Goal: Information Seeking & Learning: Check status

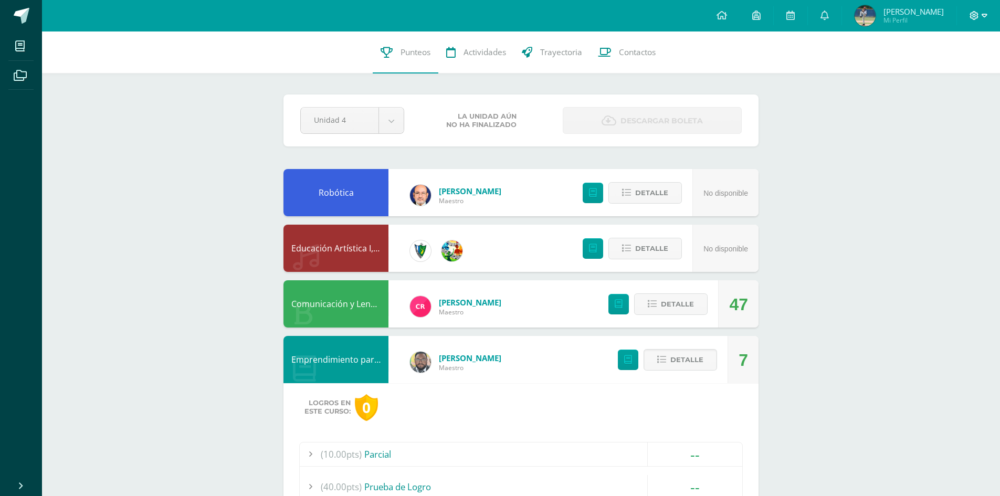
click at [984, 19] on icon at bounding box center [984, 15] width 6 height 9
click at [962, 72] on span "Cerrar sesión" at bounding box center [950, 72] width 47 height 10
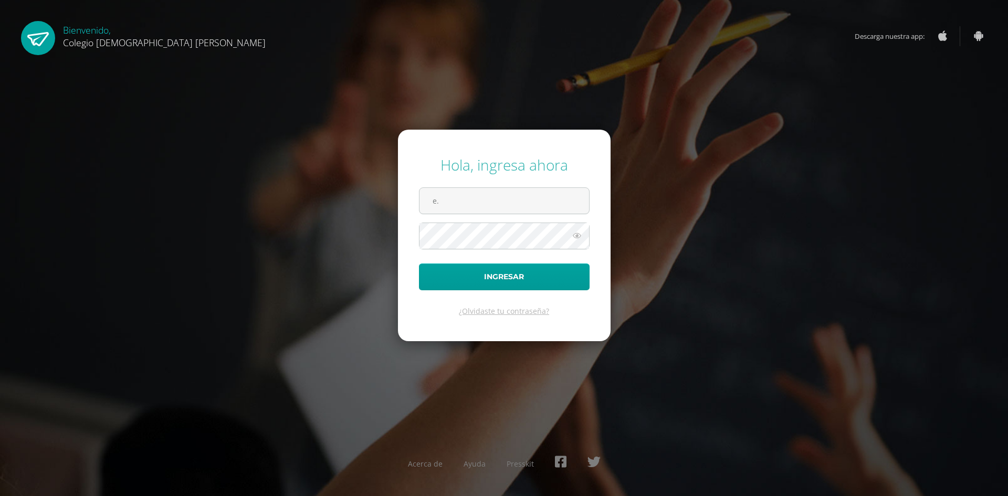
type input "e."
click at [419, 263] on button "Ingresar" at bounding box center [504, 276] width 171 height 27
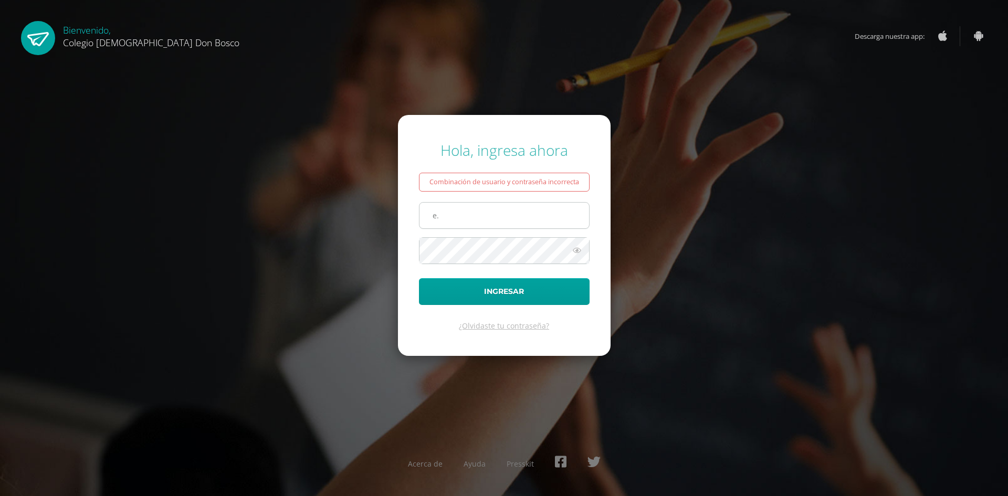
click at [473, 220] on input "e." at bounding box center [503, 216] width 169 height 26
type input "e.mendeza.3cdb@gmail.com"
click at [578, 249] on icon at bounding box center [577, 250] width 14 height 13
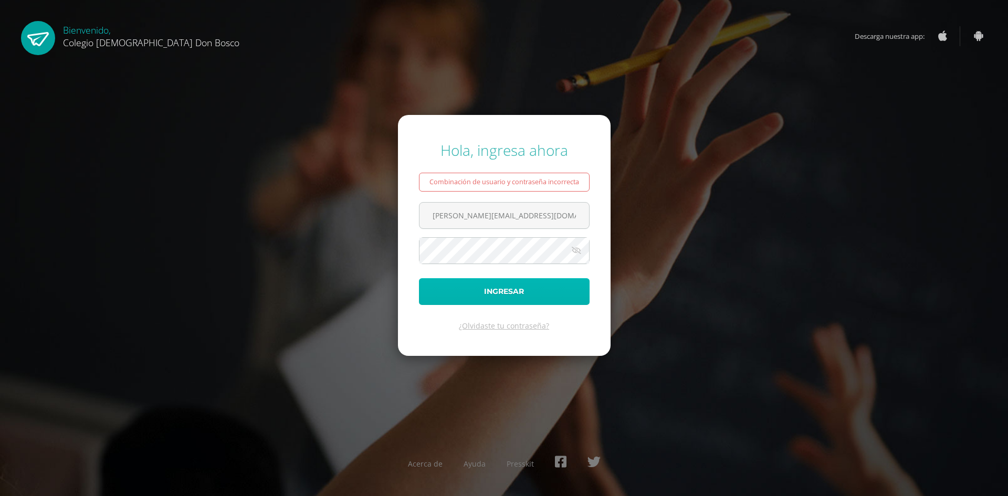
click at [549, 287] on button "Ingresar" at bounding box center [504, 291] width 171 height 27
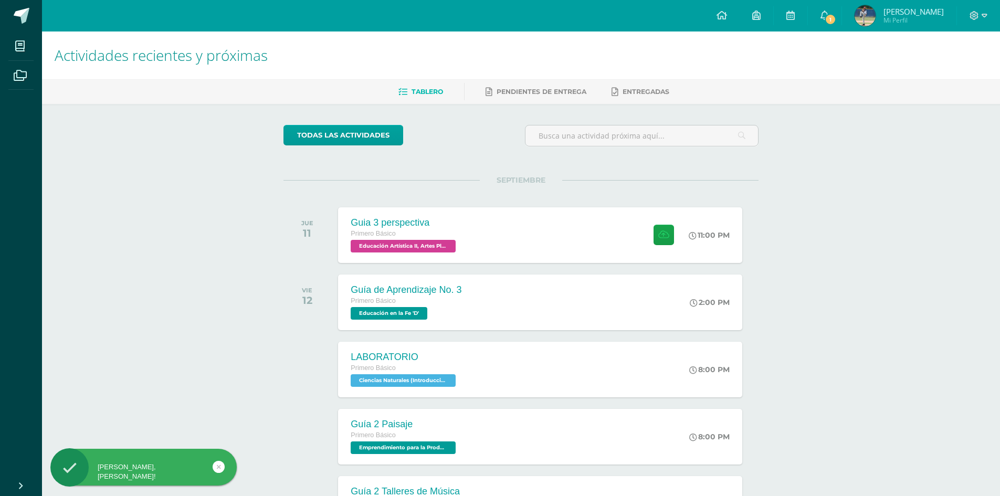
click at [920, 11] on span "[PERSON_NAME]" at bounding box center [913, 11] width 60 height 10
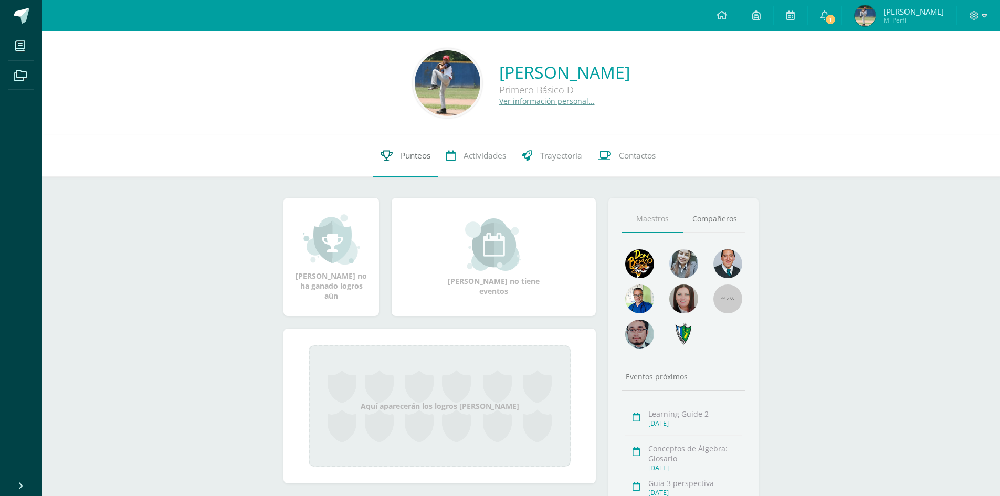
click at [427, 152] on span "Punteos" at bounding box center [415, 155] width 30 height 11
click at [431, 155] on link "Punteos" at bounding box center [406, 156] width 66 height 42
click at [410, 156] on span "Punteos" at bounding box center [415, 155] width 30 height 11
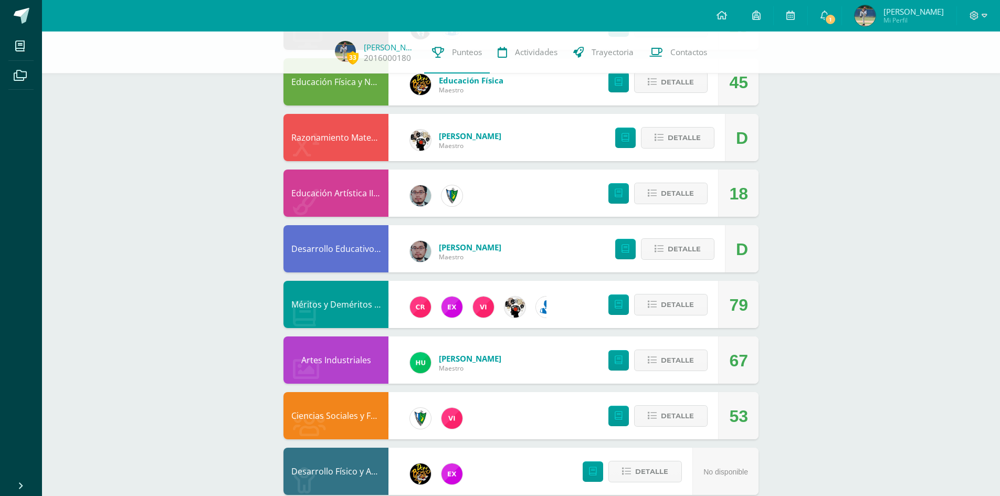
scroll to position [627, 0]
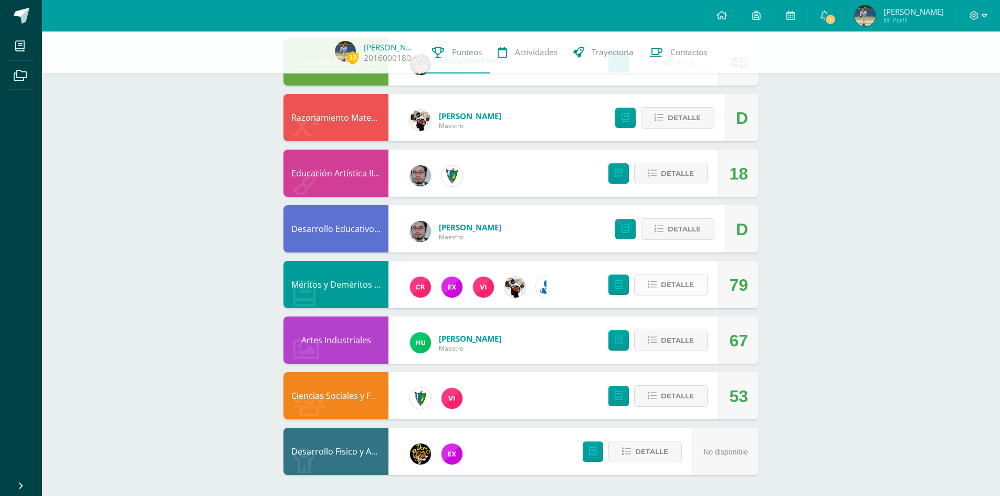
click at [643, 275] on button "Detalle" at bounding box center [670, 285] width 73 height 22
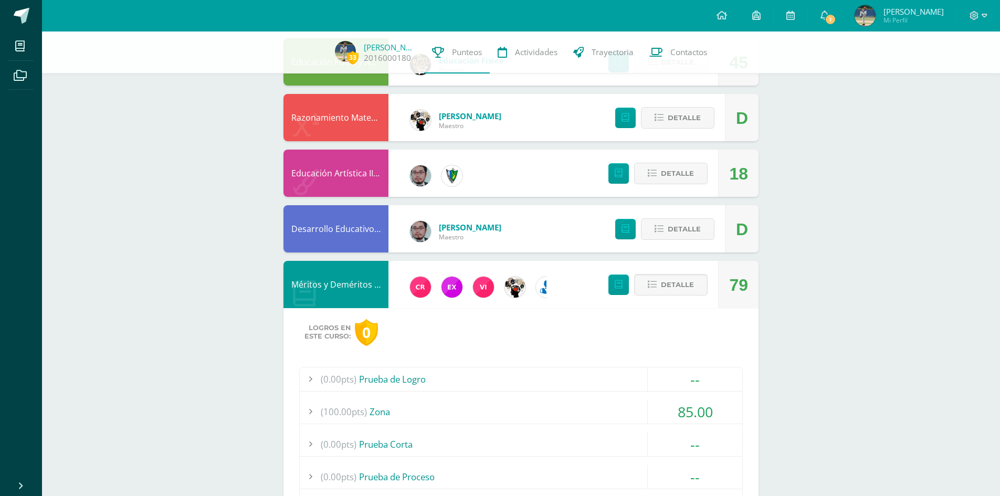
scroll to position [1061, 0]
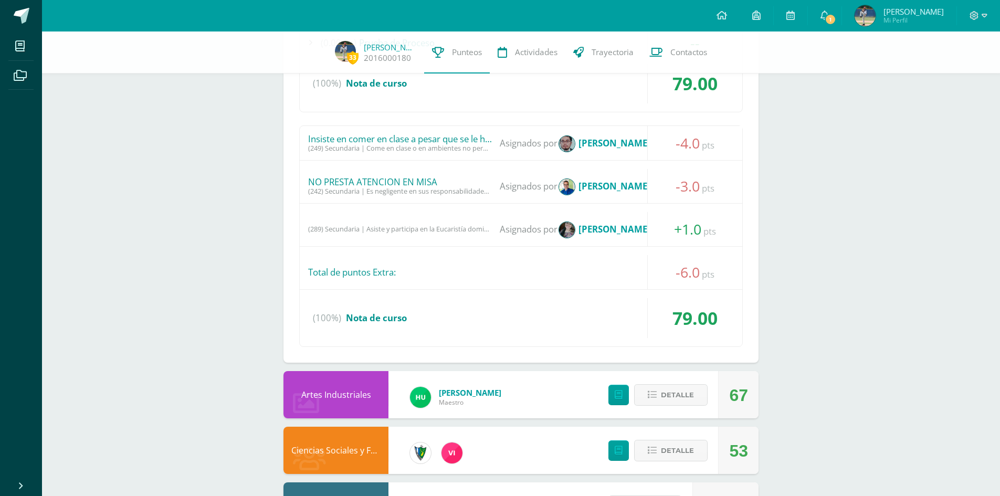
drag, startPoint x: 311, startPoint y: 178, endPoint x: 304, endPoint y: 178, distance: 6.8
click at [292, 172] on div "Logros en este curso: 0 (0.00pts) Prueba de Logro -- Sin actividades (100.00pts…" at bounding box center [520, 118] width 475 height 489
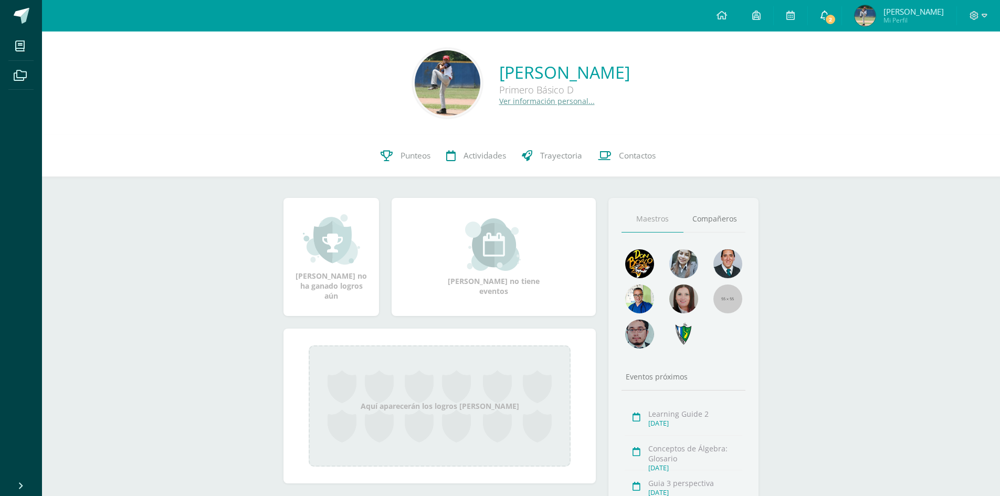
click at [841, 14] on link "2" at bounding box center [825, 15] width 34 height 31
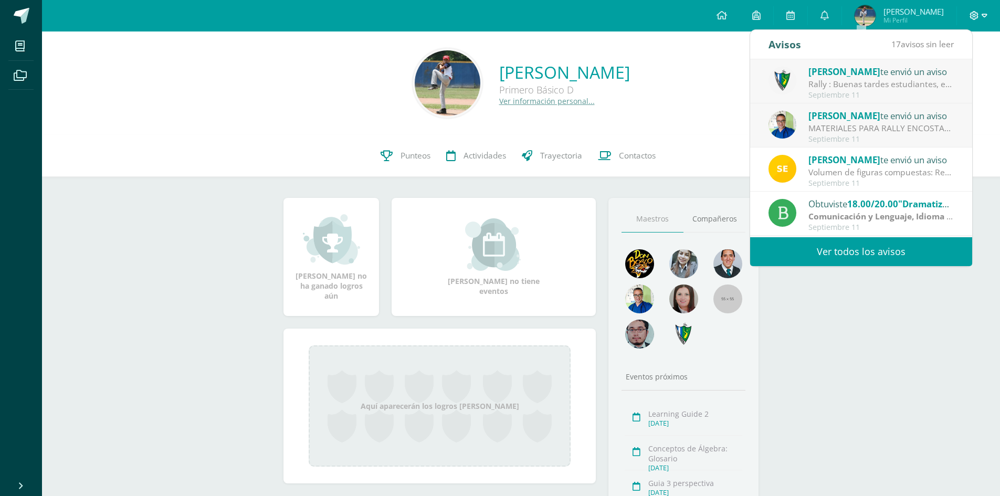
click at [983, 16] on icon at bounding box center [984, 15] width 6 height 9
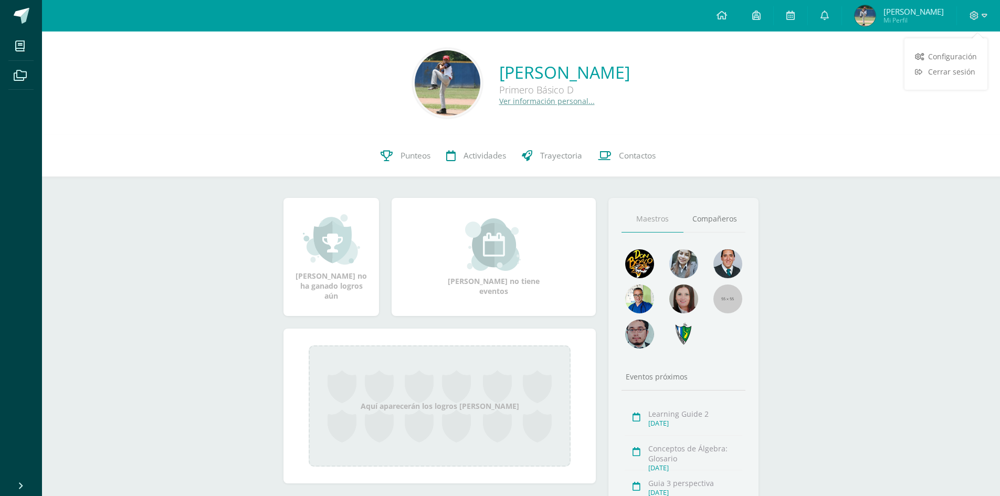
click at [982, 3] on div at bounding box center [978, 15] width 43 height 31
drag, startPoint x: 987, startPoint y: 9, endPoint x: 981, endPoint y: 12, distance: 6.1
click at [981, 12] on div at bounding box center [978, 15] width 43 height 31
click at [978, 14] on icon at bounding box center [974, 15] width 9 height 9
click at [936, 71] on span "Cerrar sesión" at bounding box center [951, 72] width 47 height 10
